Goal: Find contact information: Find contact information

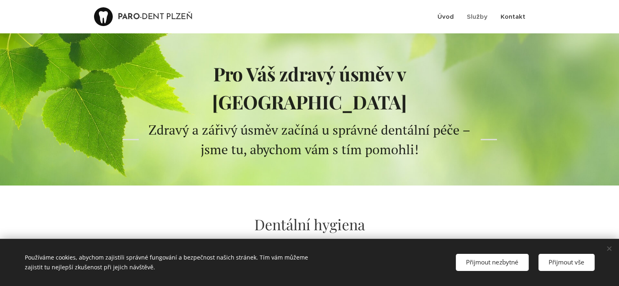
click at [514, 18] on span "Kontakt" at bounding box center [513, 17] width 25 height 8
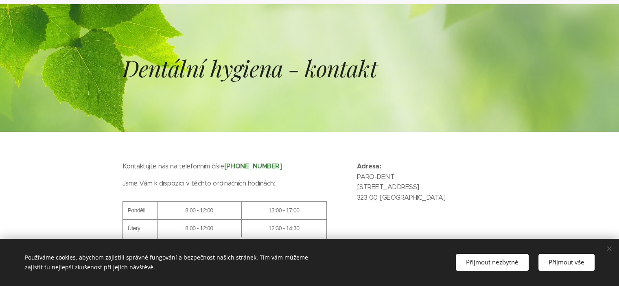
scroll to position [81, 0]
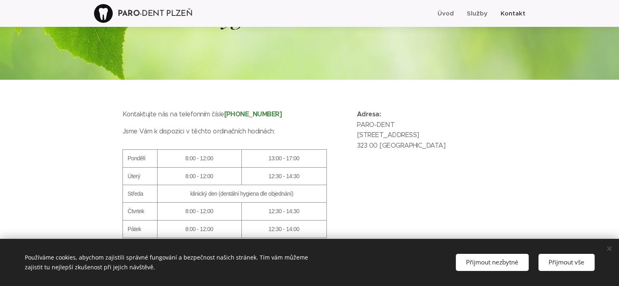
drag, startPoint x: 424, startPoint y: 135, endPoint x: 358, endPoint y: 138, distance: 66.0
click at [358, 138] on p "Adresa: PARO-DENT Sokolovská 2036/80b 323 00 Plzeň" at bounding box center [427, 132] width 140 height 47
copy p "Sokolovská 2036/80b"
drag, startPoint x: 258, startPoint y: 115, endPoint x: 243, endPoint y: 116, distance: 15.5
click at [243, 116] on p "Kontaktujte nás na telefonním čísle +420 771 195 691" at bounding box center [232, 117] width 218 height 17
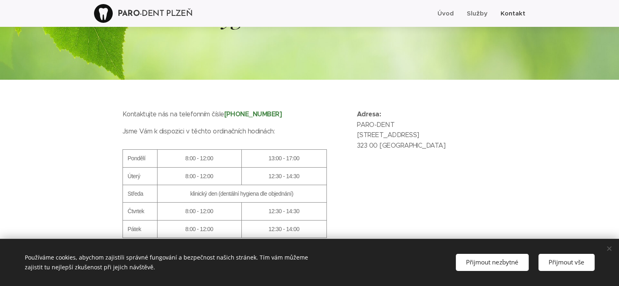
copy strong "771 195 691"
